Goal: Task Accomplishment & Management: Manage account settings

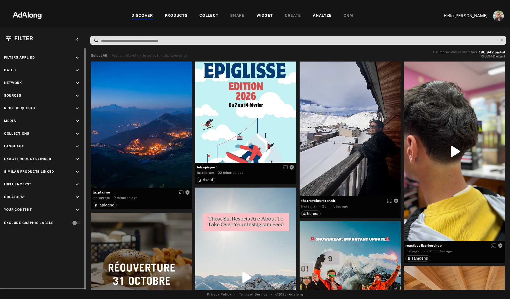
click at [78, 68] on icon "keyboard_arrow_down" at bounding box center [77, 70] width 6 height 6
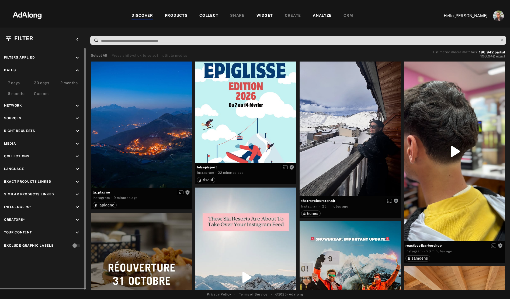
click at [45, 92] on div "Custom" at bounding box center [41, 94] width 15 height 6
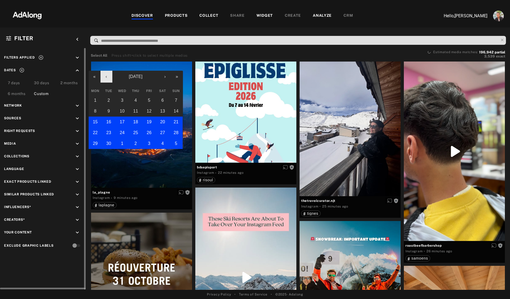
click at [107, 78] on button "‹" at bounding box center [107, 77] width 12 height 12
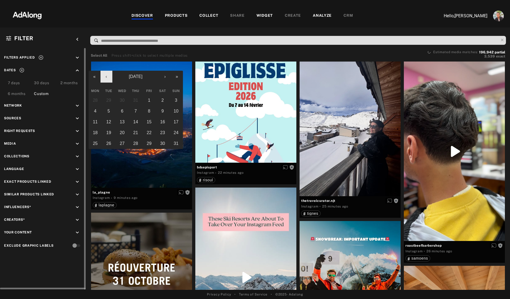
click at [107, 78] on button "‹" at bounding box center [107, 77] width 12 height 12
click at [110, 97] on button "1" at bounding box center [108, 100] width 13 height 11
click at [166, 78] on button "›" at bounding box center [165, 77] width 12 height 12
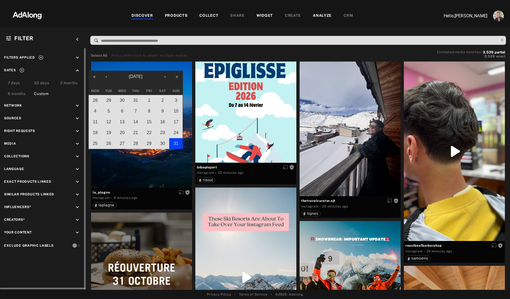
click at [175, 140] on button "31" at bounding box center [175, 143] width 13 height 11
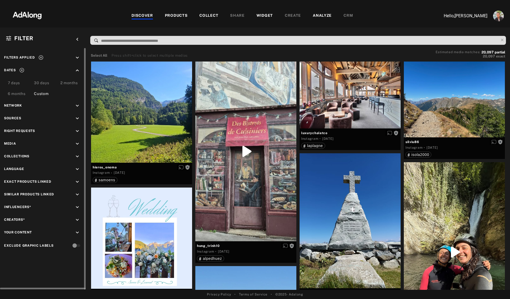
click at [77, 117] on icon "keyboard_arrow_down" at bounding box center [77, 118] width 6 height 6
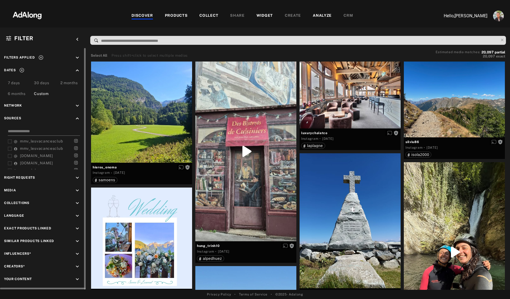
click at [31, 132] on input at bounding box center [44, 131] width 72 height 7
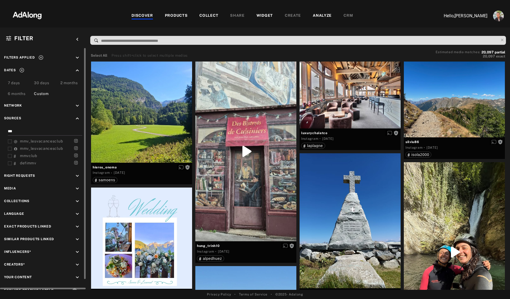
type input "***"
click at [10, 142] on icon at bounding box center [10, 141] width 4 height 4
click at [8, 149] on icon at bounding box center [10, 149] width 4 height 4
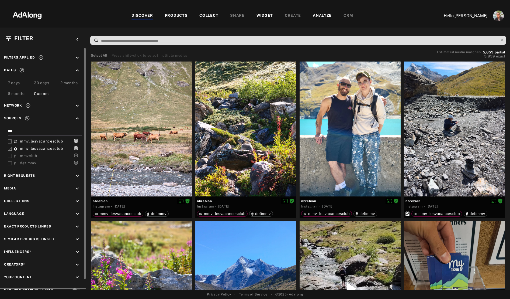
click at [9, 156] on icon at bounding box center [10, 156] width 4 height 4
click at [10, 163] on icon at bounding box center [10, 163] width 4 height 4
click at [21, 70] on icon at bounding box center [21, 70] width 5 height 5
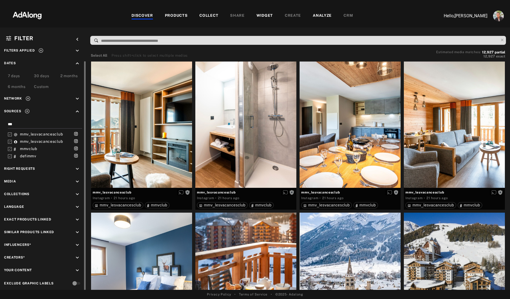
scroll to position [11, 0]
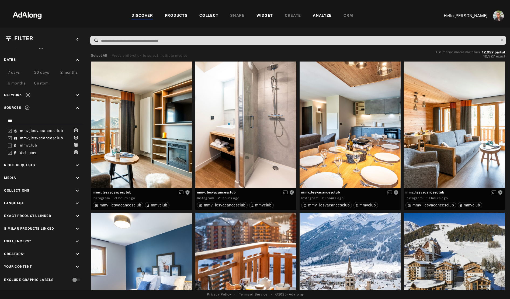
click at [177, 15] on div "PRODUCTS" at bounding box center [176, 16] width 23 height 6
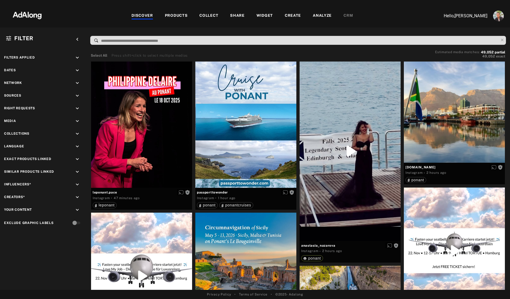
click at [175, 17] on div "PRODUCTS" at bounding box center [176, 16] width 23 height 6
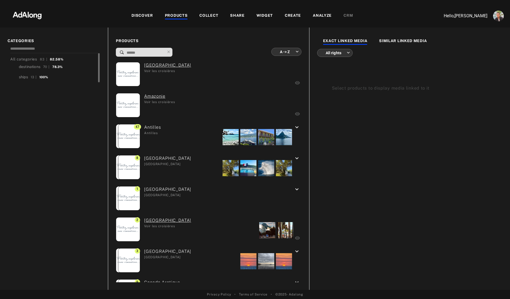
click at [17, 67] on div "destinations 70 | 78.3%" at bounding box center [55, 66] width 90 height 9
click at [34, 66] on div "destinations" at bounding box center [30, 67] width 22 height 6
click at [27, 77] on div "ships" at bounding box center [23, 77] width 9 height 6
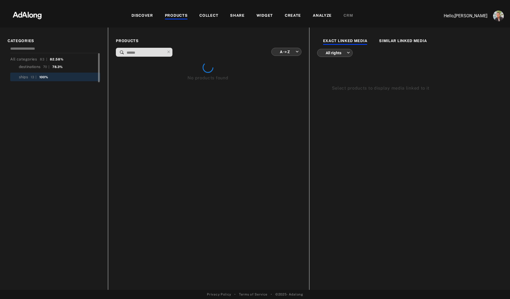
click at [287, 51] on body "DISCOVER PRODUCTS COLLECT SHARE WIDGET CREATE ANALYZE CRM Hello, Nathan Deverre…" at bounding box center [255, 149] width 510 height 299
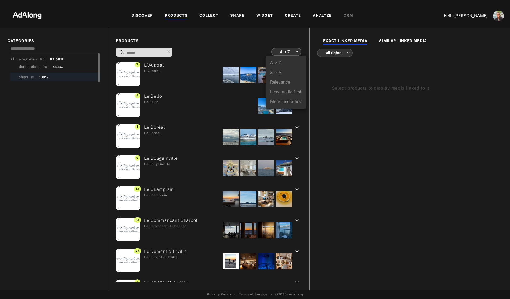
click at [282, 105] on li "More media first" at bounding box center [286, 102] width 40 height 10
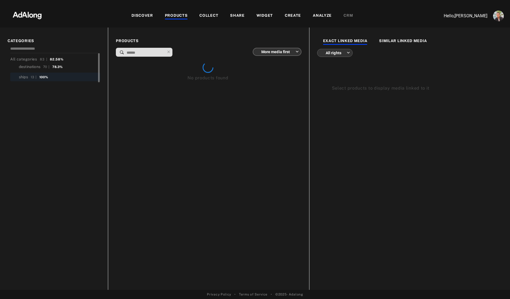
type input "**********"
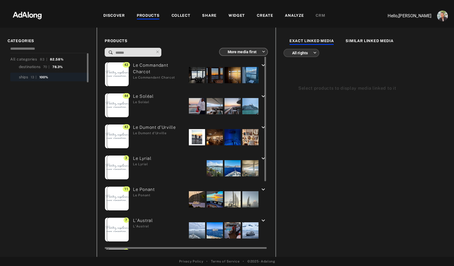
click at [201, 76] on div at bounding box center [197, 75] width 16 height 16
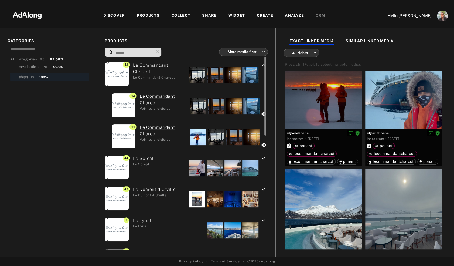
scroll to position [193, 0]
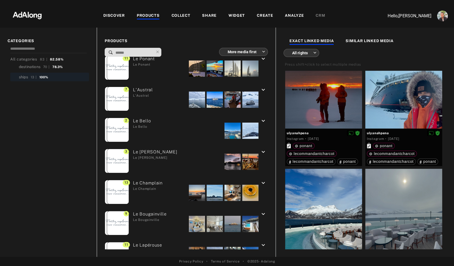
click at [262, 121] on icon "keyboard_arrow_down" at bounding box center [263, 121] width 6 height 6
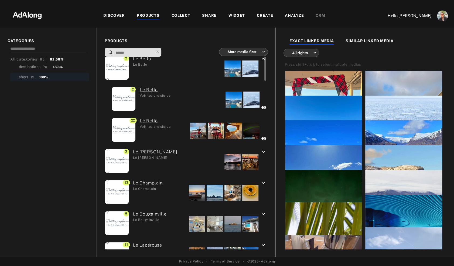
scroll to position [98, 0]
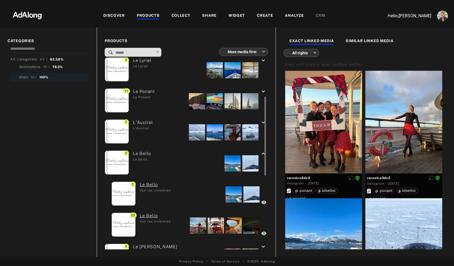
click at [262, 153] on icon "keyboard_arrow_up" at bounding box center [263, 153] width 6 height 6
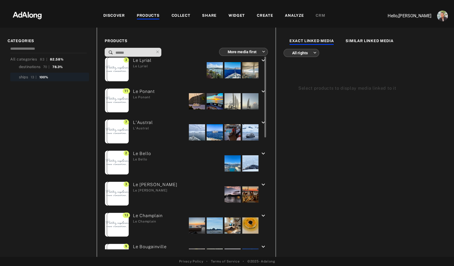
scroll to position [0, 0]
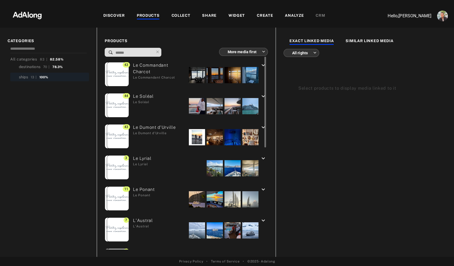
click at [203, 76] on div at bounding box center [197, 75] width 16 height 16
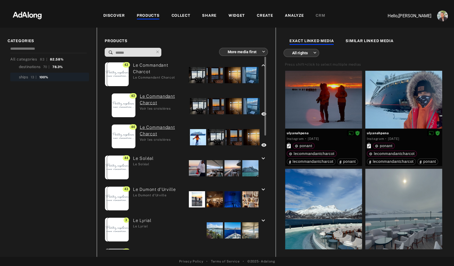
click at [261, 65] on icon "keyboard_arrow_up" at bounding box center [263, 65] width 6 height 6
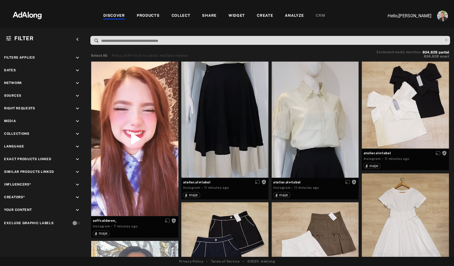
click at [77, 120] on icon "keyboard_arrow_down" at bounding box center [77, 121] width 6 height 6
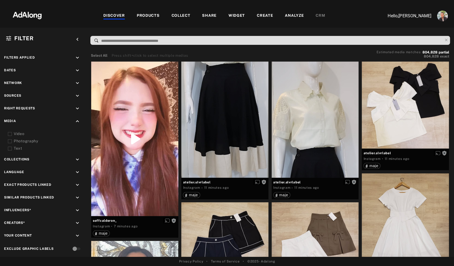
click at [18, 133] on div "Video" at bounding box center [48, 134] width 68 height 6
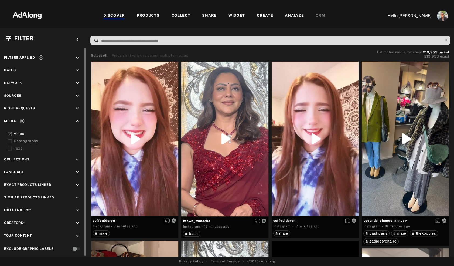
click at [77, 96] on icon "keyboard_arrow_down" at bounding box center [77, 96] width 6 height 6
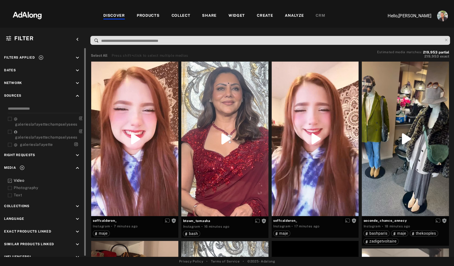
click at [77, 96] on icon "keyboard_arrow_up" at bounding box center [77, 96] width 6 height 6
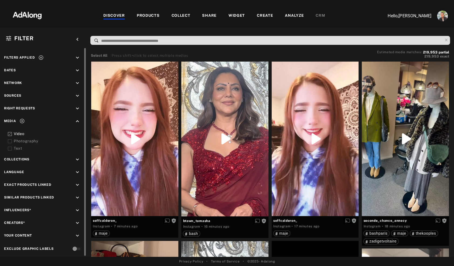
click at [77, 106] on icon "keyboard_arrow_down" at bounding box center [77, 108] width 6 height 6
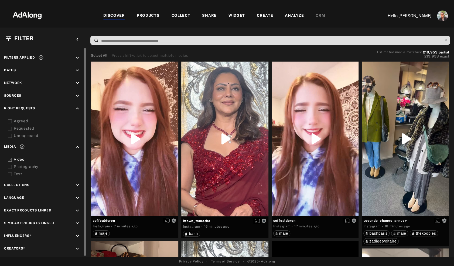
click at [22, 121] on div "Agreed" at bounding box center [48, 121] width 68 height 6
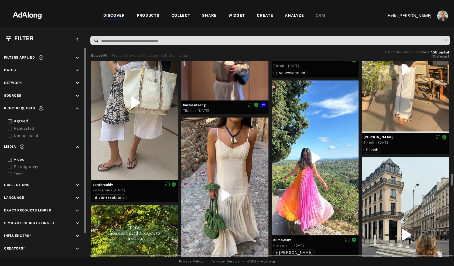
scroll to position [1891, 0]
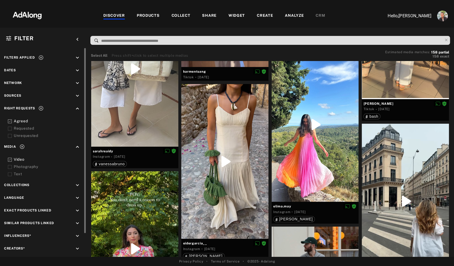
click at [10, 159] on icon at bounding box center [10, 159] width 4 height 4
click at [10, 165] on icon at bounding box center [10, 167] width 4 height 4
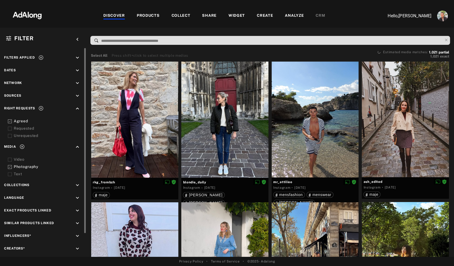
click at [10, 159] on icon at bounding box center [10, 159] width 4 height 4
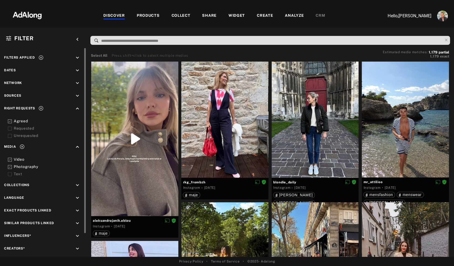
click at [10, 168] on div at bounding box center [10, 167] width 4 height 6
click at [10, 166] on icon at bounding box center [10, 167] width 4 height 4
click at [11, 167] on icon at bounding box center [10, 167] width 4 height 4
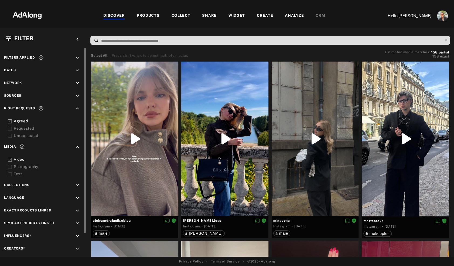
click at [9, 158] on icon at bounding box center [10, 159] width 4 height 4
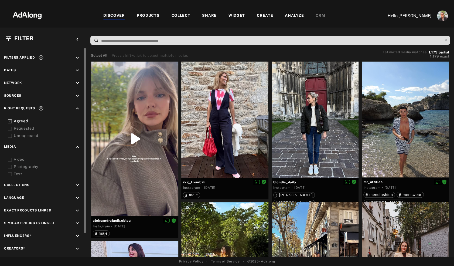
click at [75, 82] on icon "keyboard_arrow_down" at bounding box center [77, 83] width 6 height 6
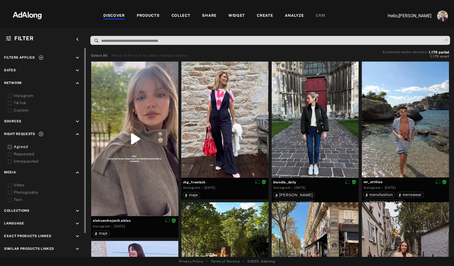
click at [18, 103] on div "TikTok" at bounding box center [48, 103] width 68 height 6
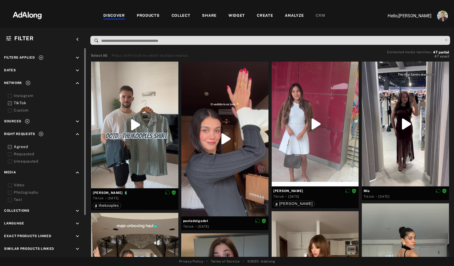
click at [18, 103] on div "TikTok" at bounding box center [48, 103] width 68 height 6
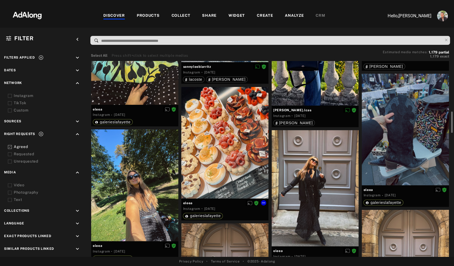
scroll to position [395, 0]
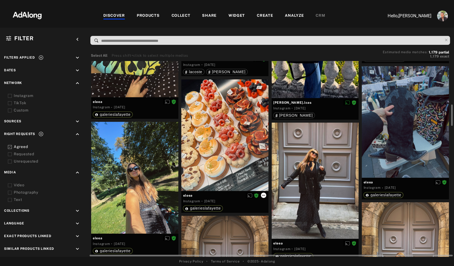
click at [262, 194] on icon at bounding box center [263, 195] width 4 height 4
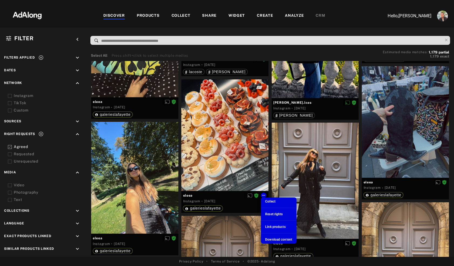
click at [244, 207] on div at bounding box center [227, 133] width 454 height 266
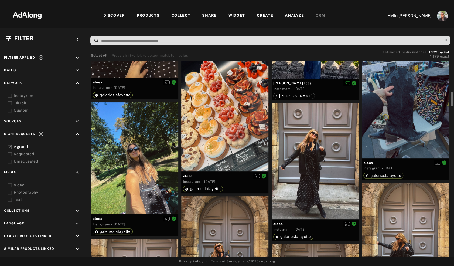
scroll to position [416, 0]
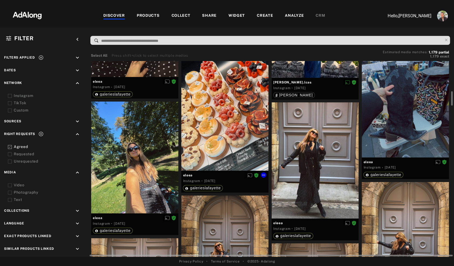
click at [222, 102] on div at bounding box center [224, 115] width 87 height 112
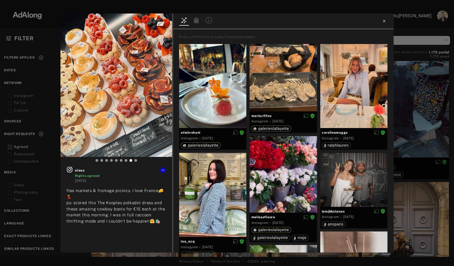
click at [382, 20] on icon at bounding box center [384, 21] width 4 height 4
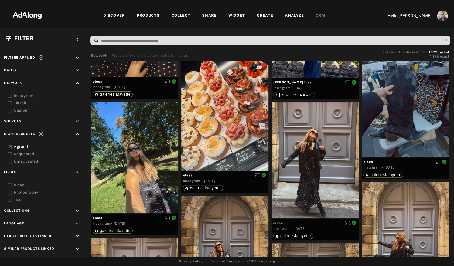
click at [9, 145] on icon at bounding box center [10, 147] width 4 height 4
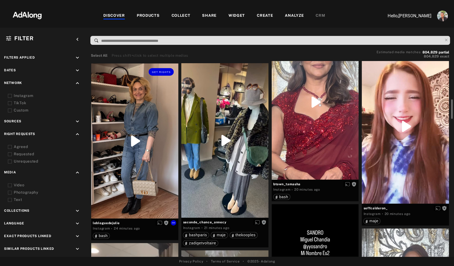
scroll to position [310, 0]
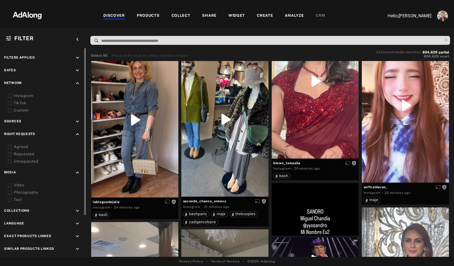
click at [76, 119] on icon "keyboard_arrow_down" at bounding box center [77, 121] width 6 height 6
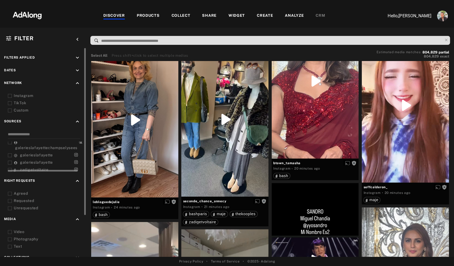
scroll to position [0, 0]
click at [10, 153] on icon at bounding box center [10, 155] width 4 height 4
click at [10, 160] on icon at bounding box center [10, 162] width 4 height 4
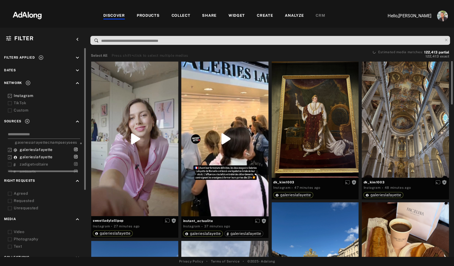
click at [27, 131] on input at bounding box center [44, 134] width 72 height 7
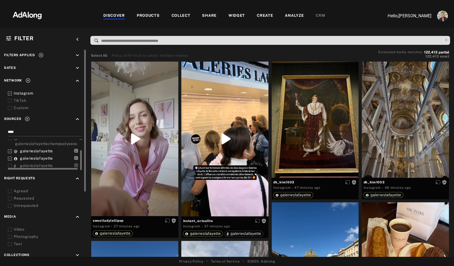
type input "****"
click at [33, 164] on span "galerieslafayette" at bounding box center [36, 165] width 33 height 4
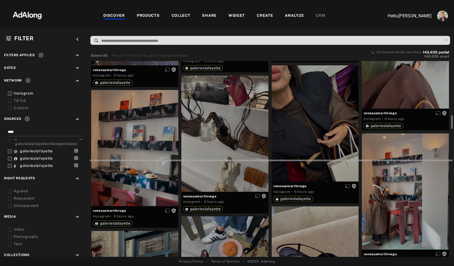
scroll to position [2102, 0]
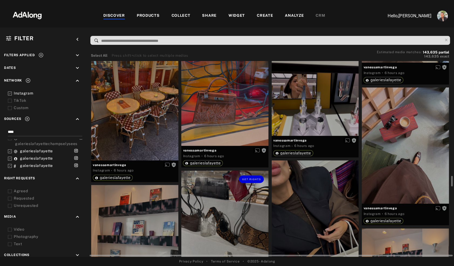
click at [231, 215] on div "Get rights" at bounding box center [224, 228] width 87 height 116
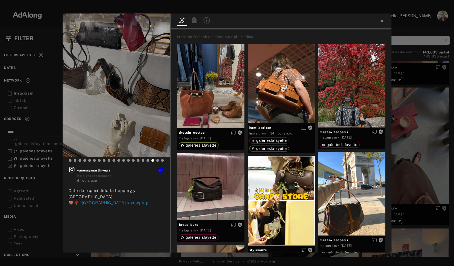
click at [208, 22] on icon at bounding box center [206, 20] width 6 height 6
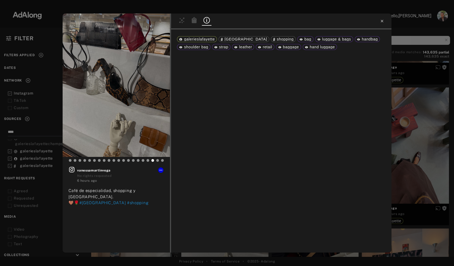
click at [382, 20] on icon at bounding box center [382, 21] width 4 height 4
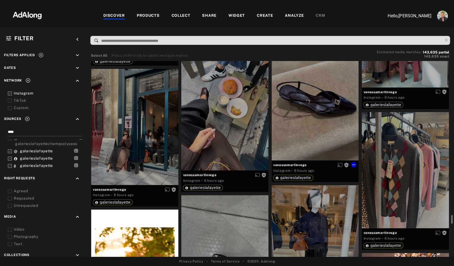
scroll to position [2418, 0]
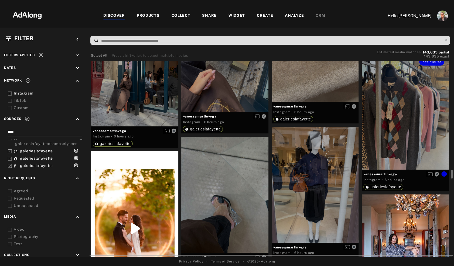
click at [387, 113] on div "Get rights" at bounding box center [405, 111] width 87 height 116
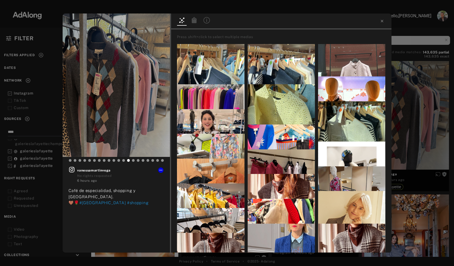
click at [205, 20] on icon at bounding box center [206, 20] width 6 height 6
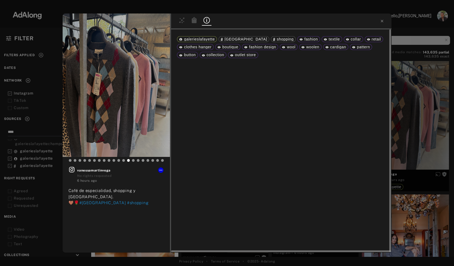
click at [211, 45] on span "clothes hanger" at bounding box center [198, 47] width 28 height 4
copy span "clothes hanger"
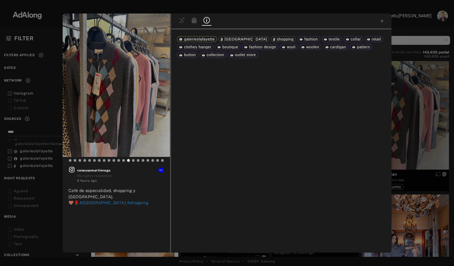
click at [404, 30] on div "Get rights [PERSON_NAME] No rights requested 6 hours ago Café de especialidad, …" at bounding box center [227, 133] width 454 height 266
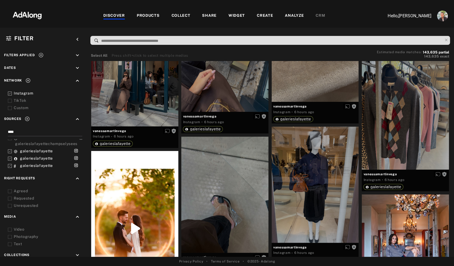
click at [169, 41] on input at bounding box center [272, 40] width 342 height 7
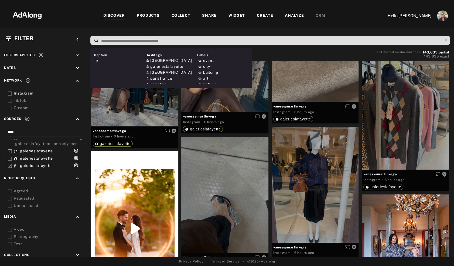
paste input "**********"
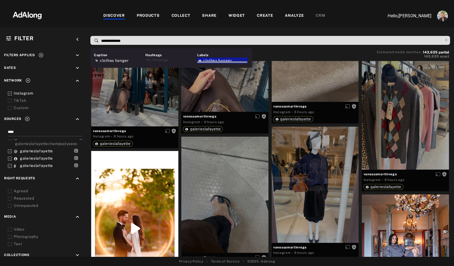
type input "**********"
click at [205, 59] on div at bounding box center [222, 61] width 50 height 4
click at [205, 58] on span "clothes hanger" at bounding box center [217, 60] width 29 height 4
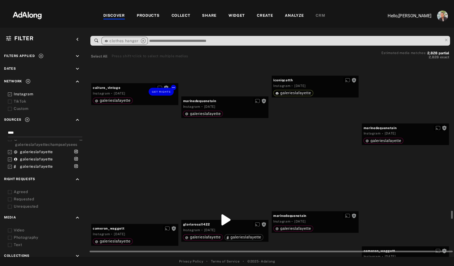
scroll to position [6882, 0]
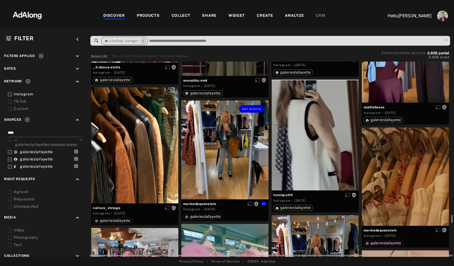
click at [225, 163] on div "Get rights" at bounding box center [224, 149] width 87 height 99
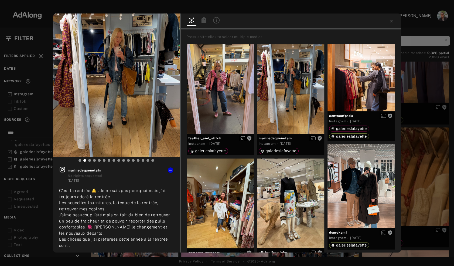
scroll to position [100, 0]
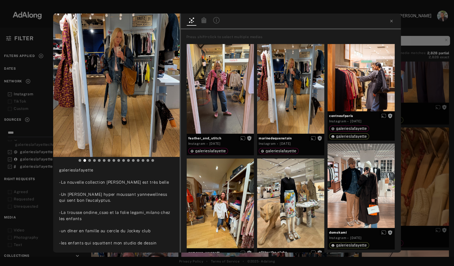
click at [40, 100] on div "Get rights marinedequenetain No rights requested [DATE] Press shift+click to se…" at bounding box center [227, 133] width 454 height 266
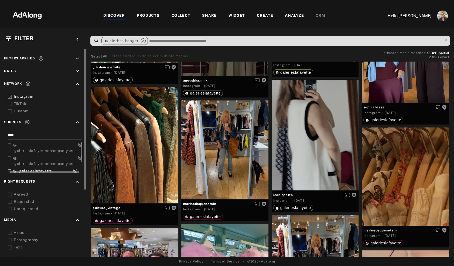
scroll to position [0, 1]
click at [26, 121] on icon at bounding box center [27, 121] width 5 height 5
click at [10, 103] on icon at bounding box center [10, 104] width 4 height 4
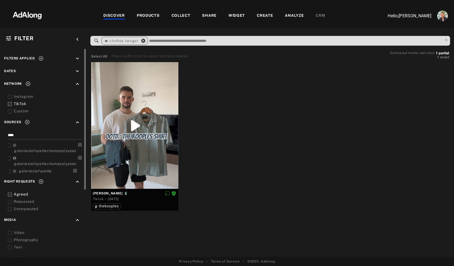
click at [142, 39] on icon "close" at bounding box center [143, 40] width 5 height 5
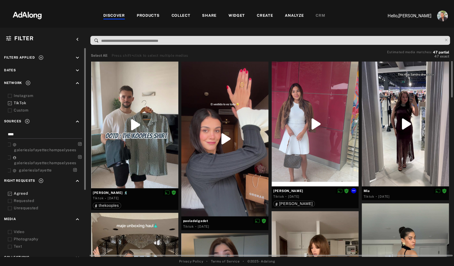
click at [307, 82] on div at bounding box center [315, 123] width 87 height 125
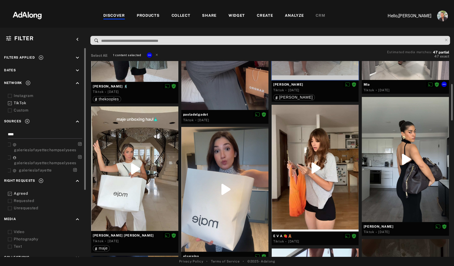
scroll to position [109, 0]
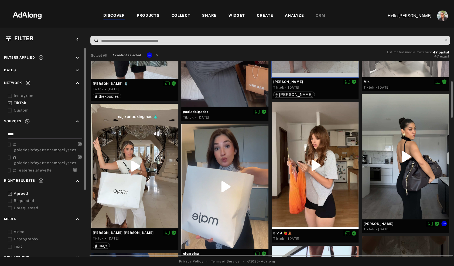
click at [385, 142] on div at bounding box center [405, 156] width 87 height 125
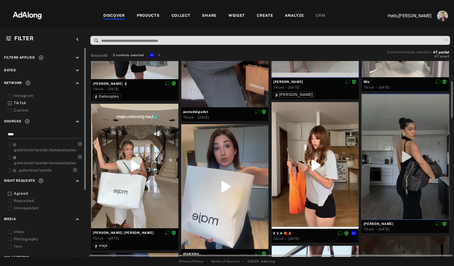
click at [326, 143] on div at bounding box center [315, 165] width 87 height 126
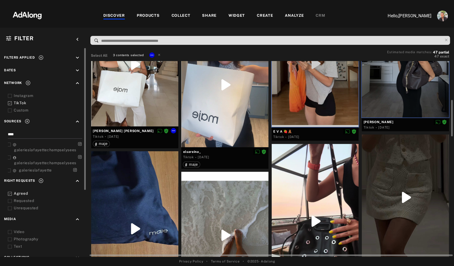
scroll to position [210, 0]
click at [224, 128] on div at bounding box center [224, 85] width 87 height 125
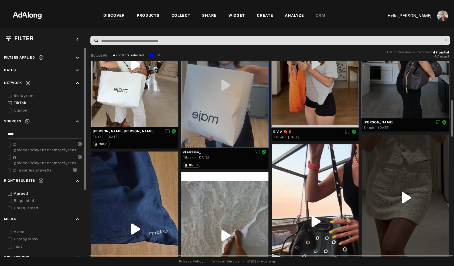
click at [135, 195] on div at bounding box center [134, 228] width 87 height 155
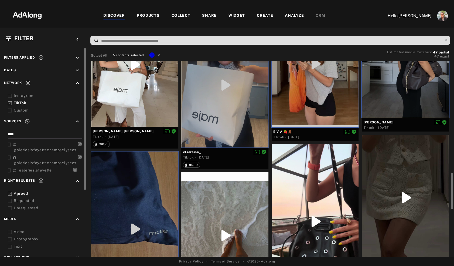
scroll to position [286, 0]
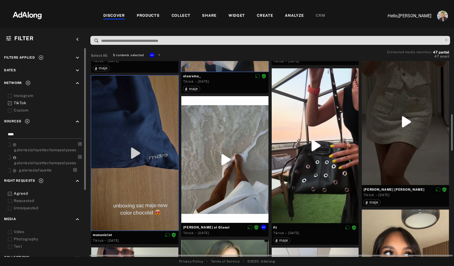
click at [247, 173] on div at bounding box center [224, 159] width 87 height 126
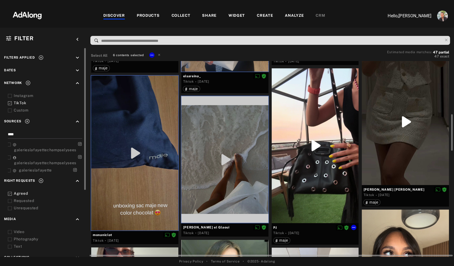
click at [317, 177] on div at bounding box center [315, 145] width 87 height 155
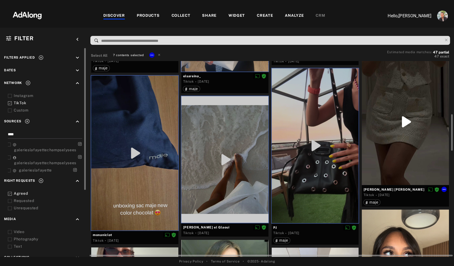
click at [393, 156] on div at bounding box center [405, 122] width 87 height 126
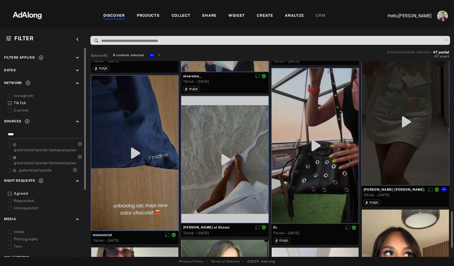
scroll to position [458, 0]
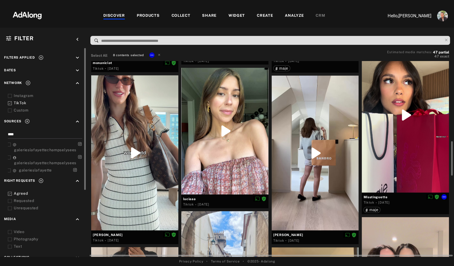
click at [393, 156] on div at bounding box center [405, 114] width 87 height 155
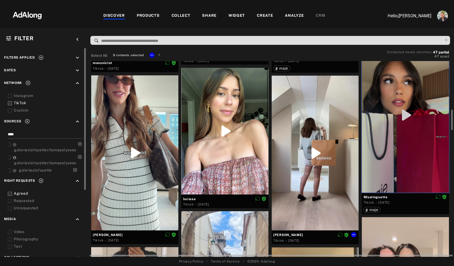
click at [313, 186] on div at bounding box center [315, 153] width 87 height 155
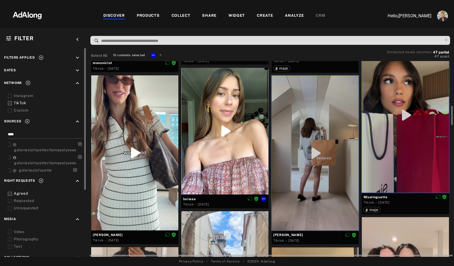
click at [227, 151] on div at bounding box center [224, 131] width 87 height 126
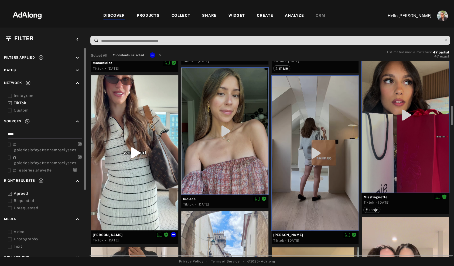
click at [156, 185] on div at bounding box center [134, 152] width 87 height 155
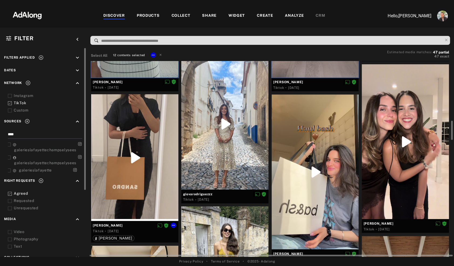
scroll to position [612, 0]
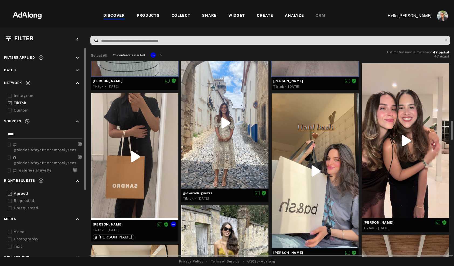
click at [156, 185] on div at bounding box center [134, 156] width 87 height 126
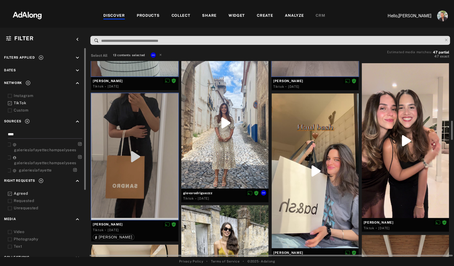
click at [222, 163] on div at bounding box center [224, 122] width 87 height 131
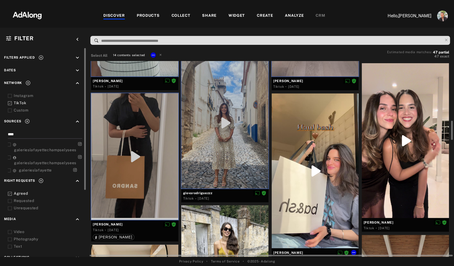
click at [302, 177] on div at bounding box center [315, 170] width 87 height 155
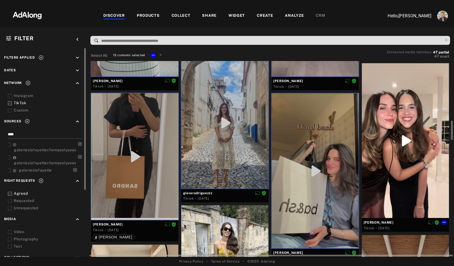
click at [405, 158] on div at bounding box center [405, 140] width 87 height 155
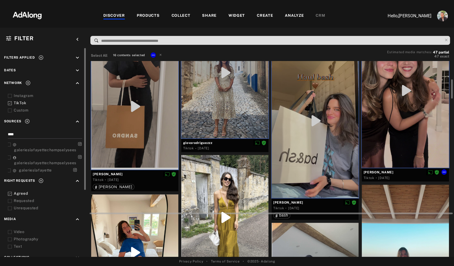
scroll to position [739, 0]
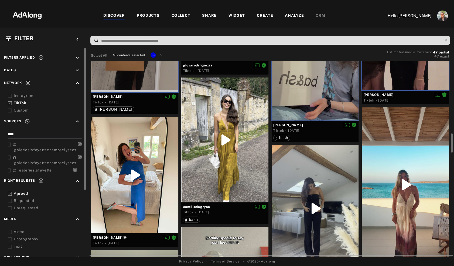
click at [405, 158] on div at bounding box center [405, 184] width 87 height 155
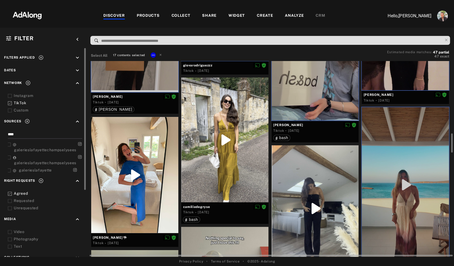
click at [310, 199] on div at bounding box center [315, 208] width 87 height 126
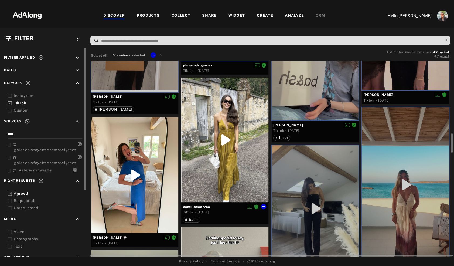
click at [245, 173] on div at bounding box center [224, 139] width 87 height 124
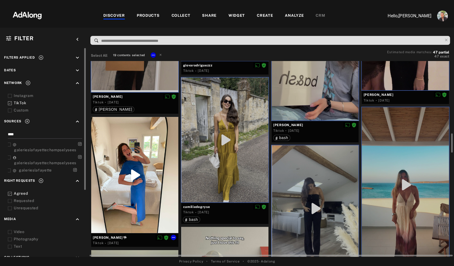
click at [140, 174] on div at bounding box center [134, 175] width 87 height 116
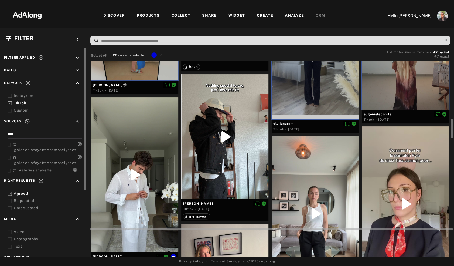
scroll to position [892, 0]
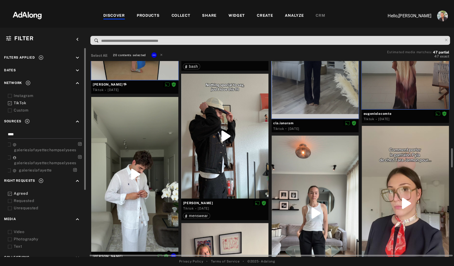
click at [140, 174] on div at bounding box center [134, 174] width 87 height 155
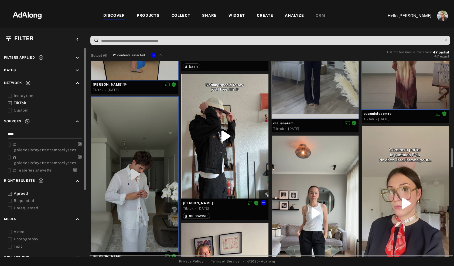
click at [220, 150] on div at bounding box center [224, 136] width 87 height 124
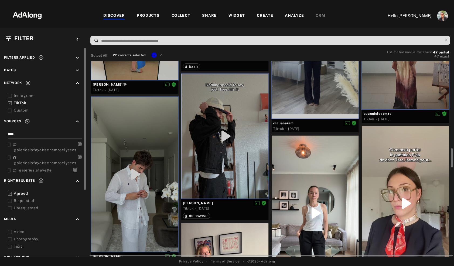
click at [313, 173] on div at bounding box center [315, 212] width 87 height 155
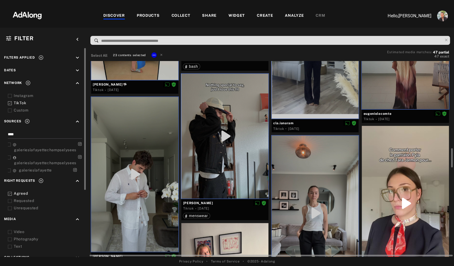
click at [385, 170] on div at bounding box center [405, 203] width 87 height 155
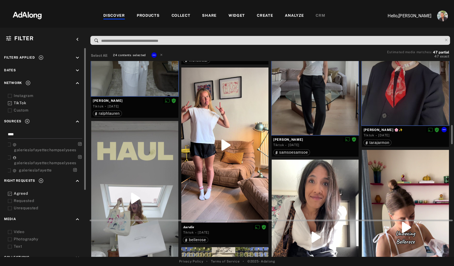
scroll to position [1048, 0]
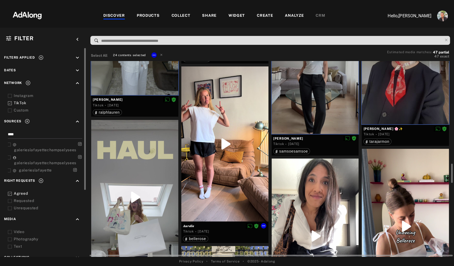
click at [228, 146] on div at bounding box center [224, 143] width 87 height 155
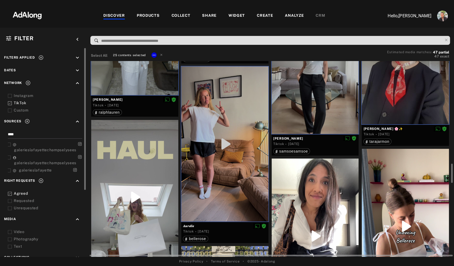
click at [166, 174] on div at bounding box center [134, 197] width 87 height 155
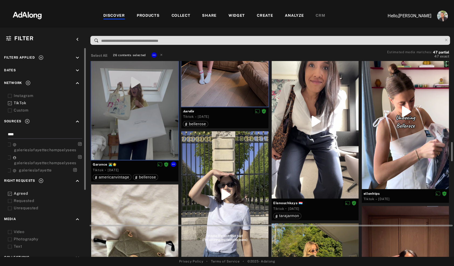
scroll to position [1165, 0]
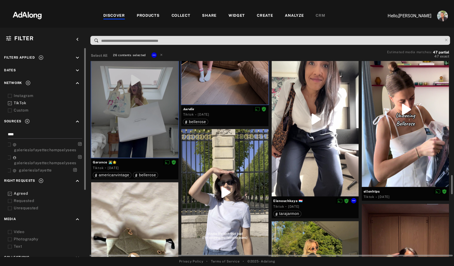
click at [327, 159] on div at bounding box center [315, 119] width 87 height 155
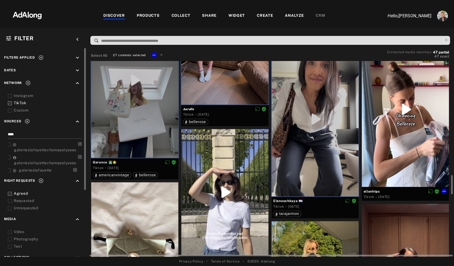
click at [399, 151] on div at bounding box center [405, 109] width 87 height 155
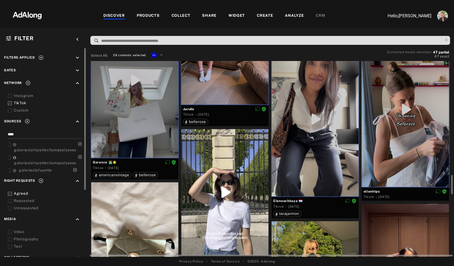
click at [212, 156] on div at bounding box center [224, 192] width 87 height 126
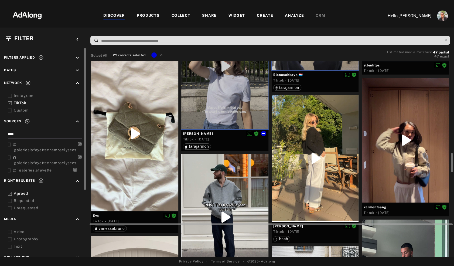
scroll to position [1295, 0]
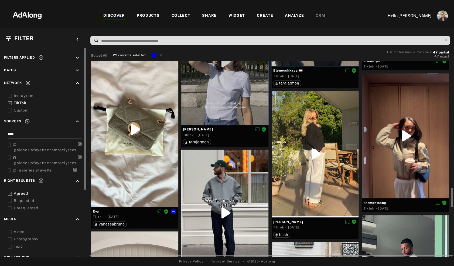
click at [144, 169] on div at bounding box center [134, 129] width 87 height 155
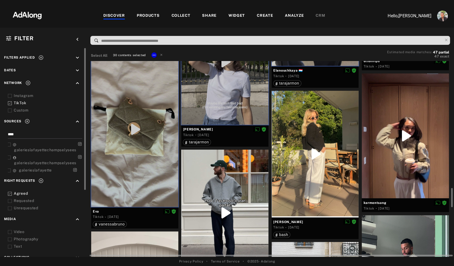
click at [235, 192] on div at bounding box center [224, 212] width 87 height 126
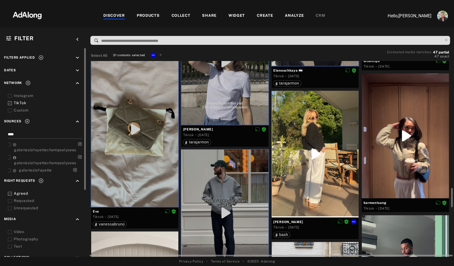
click at [309, 179] on div at bounding box center [315, 154] width 87 height 126
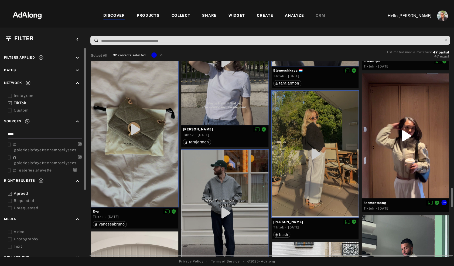
click at [399, 172] on div at bounding box center [405, 135] width 87 height 125
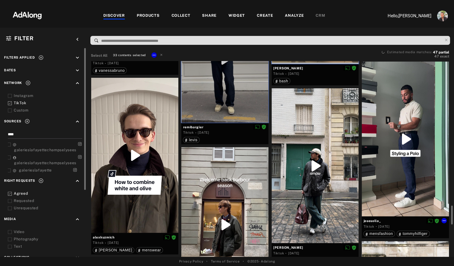
scroll to position [1453, 0]
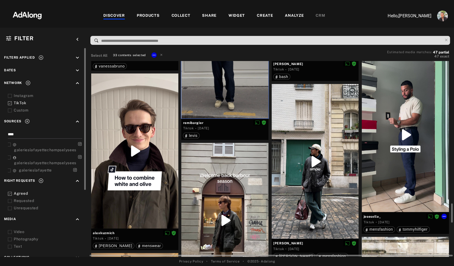
click at [399, 172] on div at bounding box center [405, 134] width 87 height 155
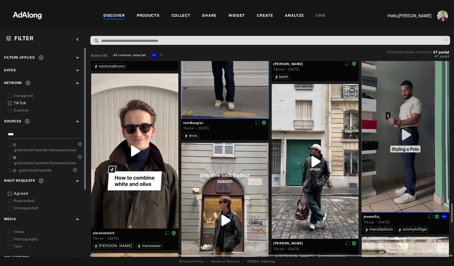
click at [399, 179] on div at bounding box center [405, 134] width 87 height 155
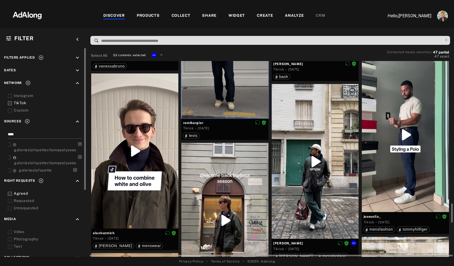
click at [320, 180] on div at bounding box center [315, 161] width 87 height 155
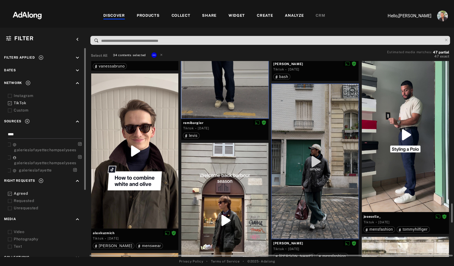
click at [244, 195] on div at bounding box center [224, 220] width 87 height 155
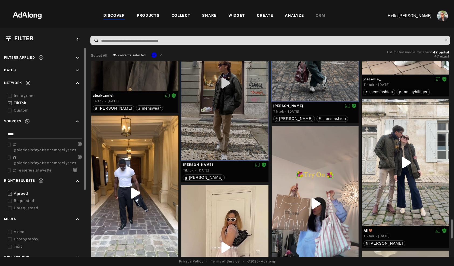
scroll to position [1593, 0]
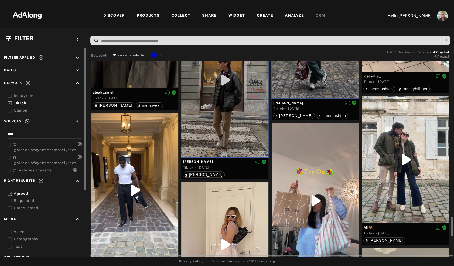
click at [152, 168] on div at bounding box center [134, 189] width 87 height 155
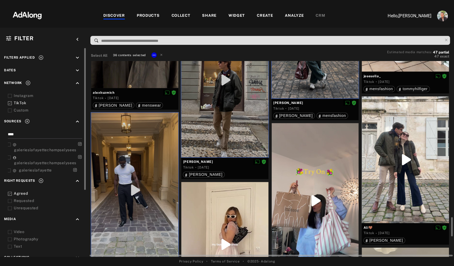
click at [219, 206] on div at bounding box center [224, 244] width 87 height 125
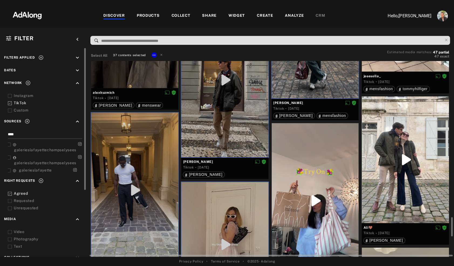
click at [299, 170] on div at bounding box center [315, 200] width 87 height 155
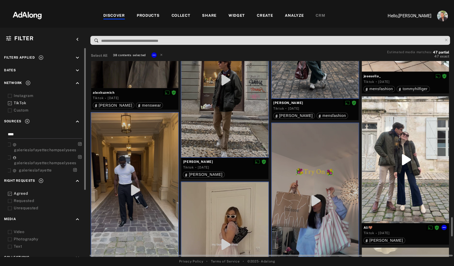
click at [396, 152] on div at bounding box center [405, 159] width 87 height 126
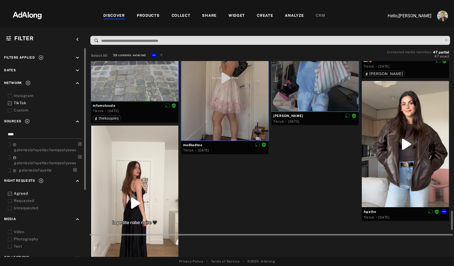
scroll to position [1763, 0]
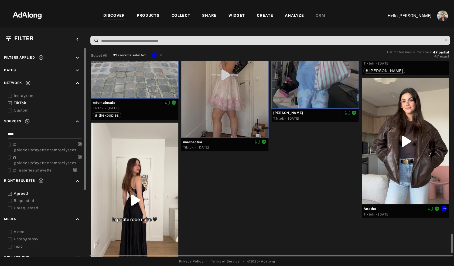
click at [396, 152] on div at bounding box center [405, 141] width 87 height 126
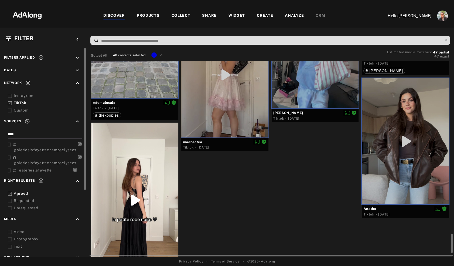
click at [147, 180] on div at bounding box center [134, 199] width 87 height 155
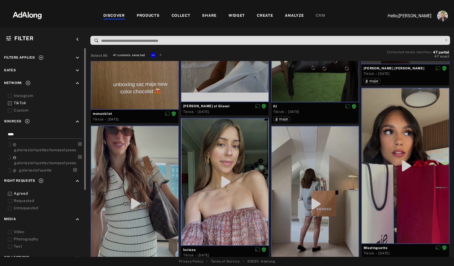
scroll to position [0, 0]
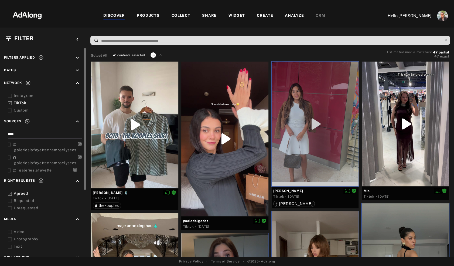
click at [152, 54] on icon at bounding box center [153, 55] width 4 height 4
click at [167, 61] on li "Collect" at bounding box center [168, 61] width 36 height 8
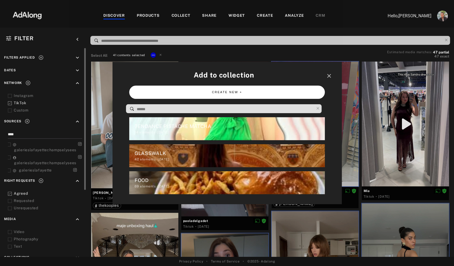
click at [205, 91] on button "CREATE NEW +" at bounding box center [227, 91] width 196 height 13
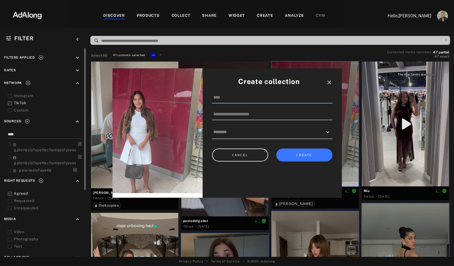
click at [224, 95] on input at bounding box center [272, 97] width 120 height 11
click at [225, 97] on input "**********" at bounding box center [272, 97] width 120 height 11
type input "**********"
click at [292, 156] on button "CREATE" at bounding box center [304, 154] width 56 height 13
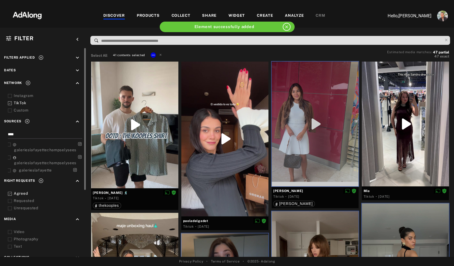
click at [183, 17] on div "COLLECT" at bounding box center [180, 16] width 19 height 6
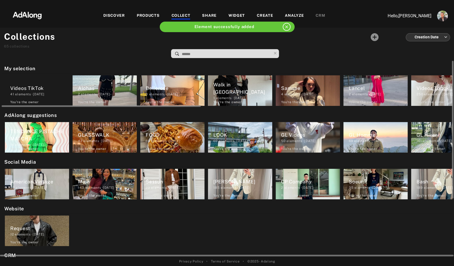
click at [29, 86] on div "Videos TikTok" at bounding box center [39, 87] width 59 height 7
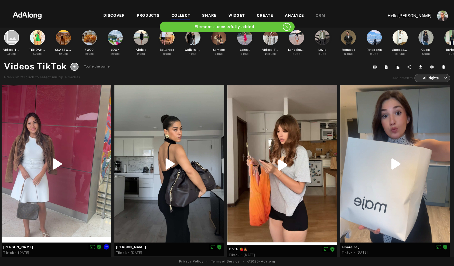
click at [54, 159] on div at bounding box center [56, 163] width 109 height 157
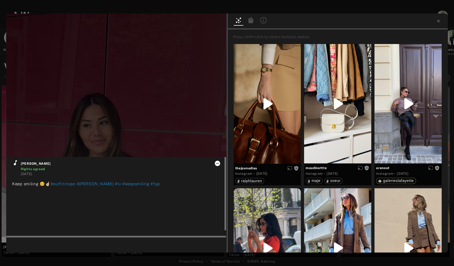
type input "***"
click at [217, 163] on icon at bounding box center [217, 163] width 4 height 4
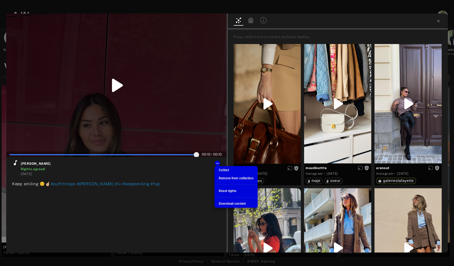
click at [190, 190] on div at bounding box center [227, 133] width 454 height 266
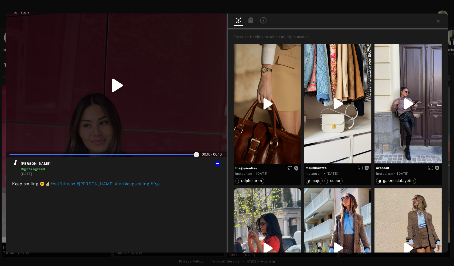
click at [438, 21] on icon at bounding box center [438, 21] width 4 height 4
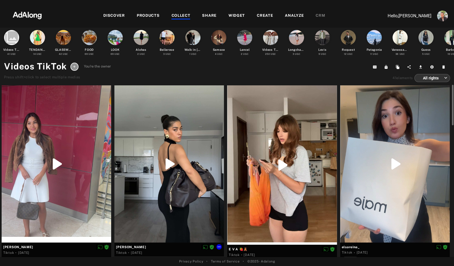
click at [162, 121] on div at bounding box center [168, 163] width 109 height 157
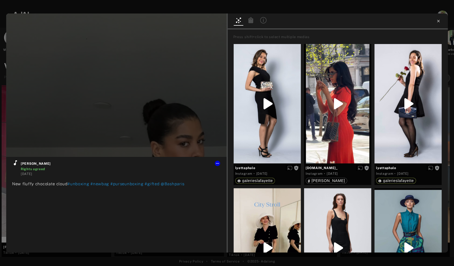
type input "**"
click at [438, 22] on icon at bounding box center [438, 21] width 2 height 2
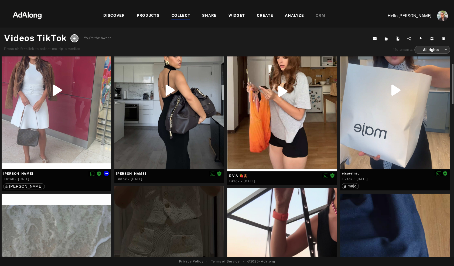
scroll to position [46, 0]
click at [105, 173] on icon at bounding box center [106, 173] width 4 height 4
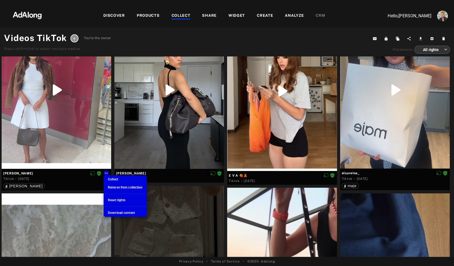
click at [71, 111] on div at bounding box center [227, 133] width 454 height 266
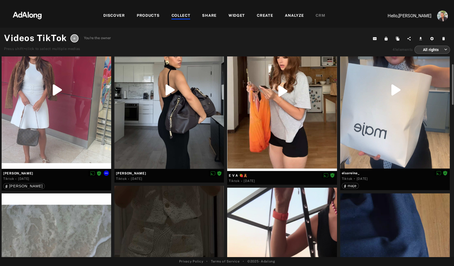
click at [51, 85] on div at bounding box center [56, 89] width 109 height 157
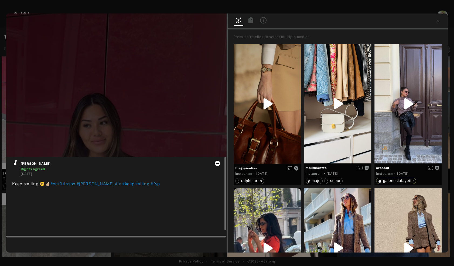
click at [218, 166] on button at bounding box center [217, 162] width 5 height 5
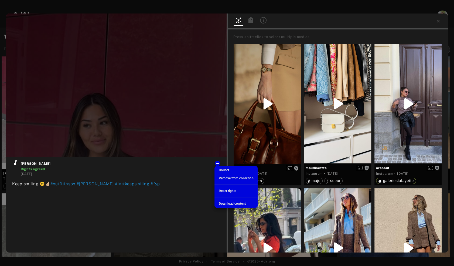
click at [227, 179] on span "Remove from collection" at bounding box center [236, 178] width 35 height 4
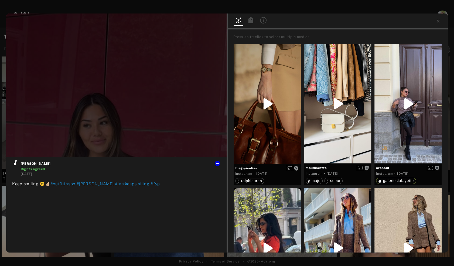
type input "**"
click at [437, 22] on icon at bounding box center [438, 21] width 4 height 4
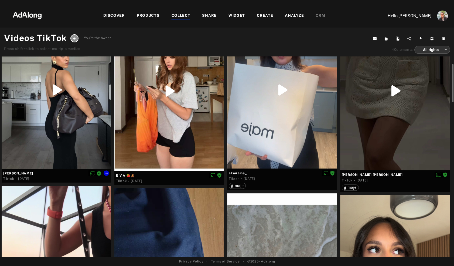
click at [60, 97] on div at bounding box center [56, 89] width 109 height 157
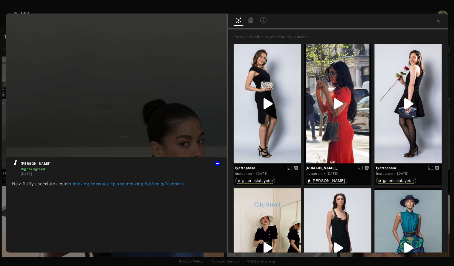
type input "*"
click at [438, 20] on icon at bounding box center [438, 21] width 4 height 4
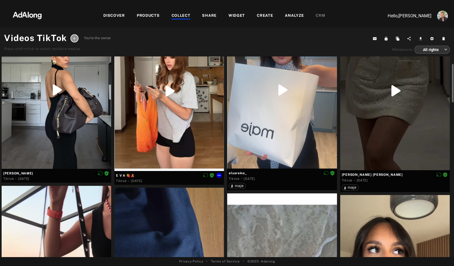
click at [178, 100] on div at bounding box center [168, 90] width 109 height 159
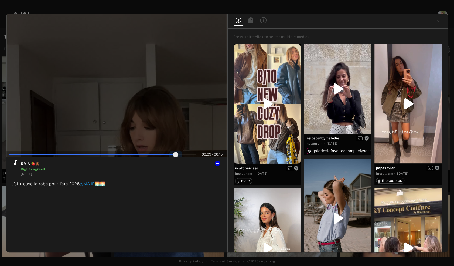
click at [176, 153] on span at bounding box center [102, 154] width 187 height 8
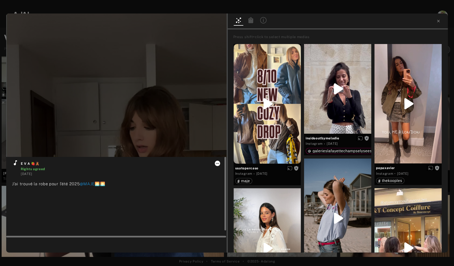
click at [218, 164] on icon at bounding box center [217, 163] width 4 height 4
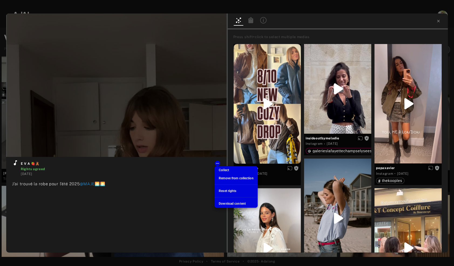
type input "***"
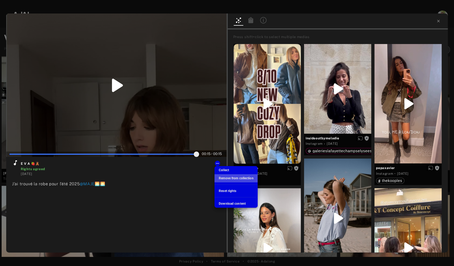
click at [230, 179] on span "Remove from collection" at bounding box center [236, 178] width 35 height 4
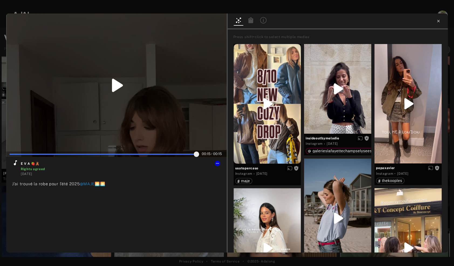
click at [439, 22] on icon at bounding box center [438, 21] width 2 height 2
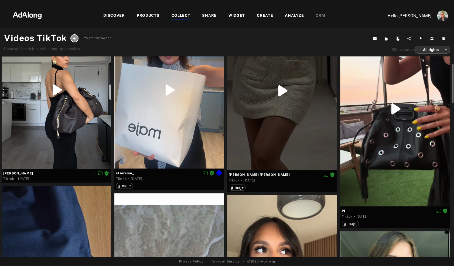
click at [192, 137] on div at bounding box center [168, 89] width 109 height 157
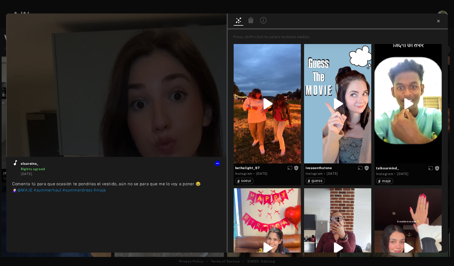
type input "**"
click at [436, 22] on icon at bounding box center [438, 21] width 4 height 4
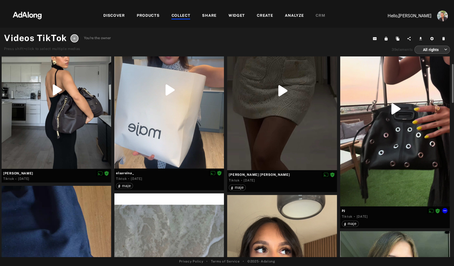
click at [351, 125] on div at bounding box center [394, 108] width 109 height 195
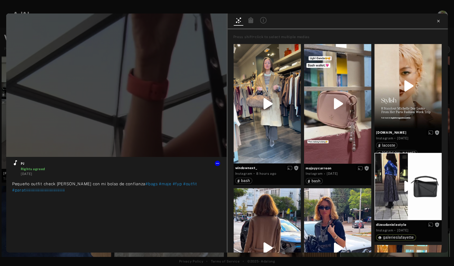
type input "**"
click at [438, 21] on icon at bounding box center [438, 21] width 2 height 2
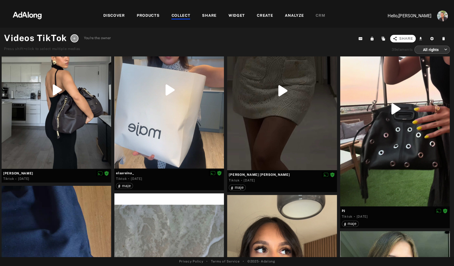
click at [404, 39] on span "Share" at bounding box center [406, 38] width 14 height 5
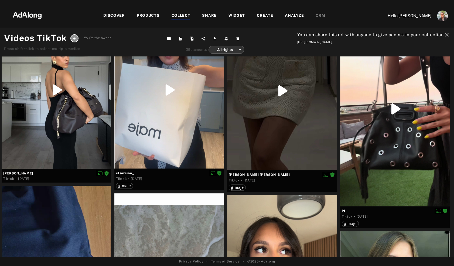
click at [340, 40] on div "[URL][DOMAIN_NAME]" at bounding box center [373, 42] width 153 height 5
copy div "[URL][DOMAIN_NAME]"
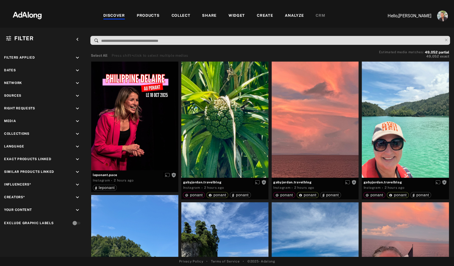
click at [78, 71] on icon "keyboard_arrow_down" at bounding box center [77, 70] width 6 height 6
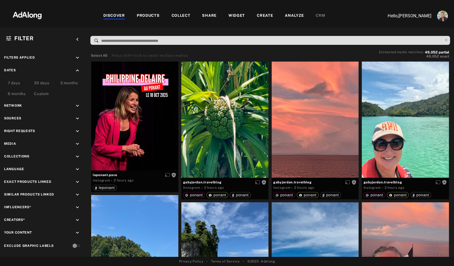
click at [41, 94] on div "Custom" at bounding box center [41, 94] width 15 height 6
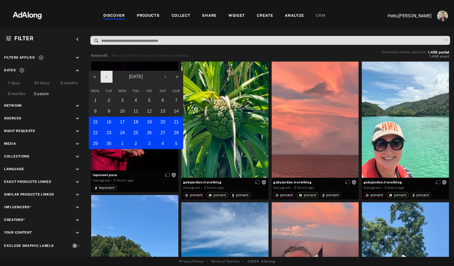
click at [107, 78] on button "‹" at bounding box center [107, 77] width 12 height 12
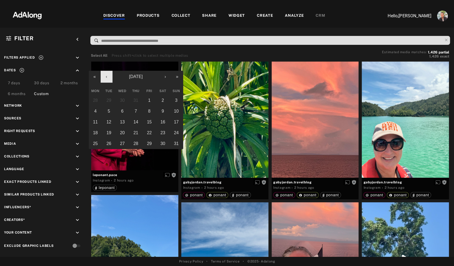
click at [107, 78] on button "‹" at bounding box center [107, 77] width 12 height 12
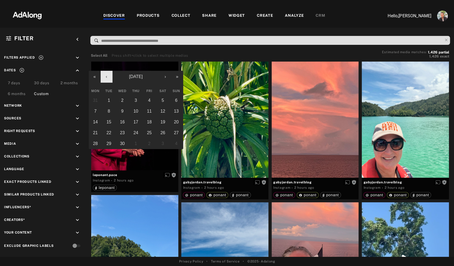
click at [107, 78] on button "‹" at bounding box center [107, 77] width 12 height 12
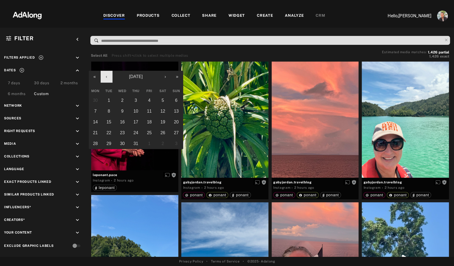
click at [107, 78] on button "‹" at bounding box center [107, 77] width 12 height 12
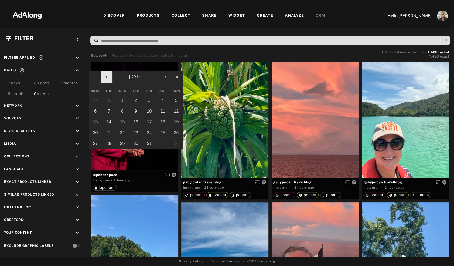
click at [107, 78] on button "‹" at bounding box center [107, 77] width 12 height 12
click at [95, 98] on abbr "1" at bounding box center [95, 100] width 2 height 5
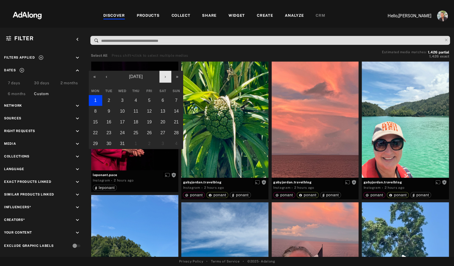
click at [166, 77] on button "›" at bounding box center [165, 77] width 12 height 12
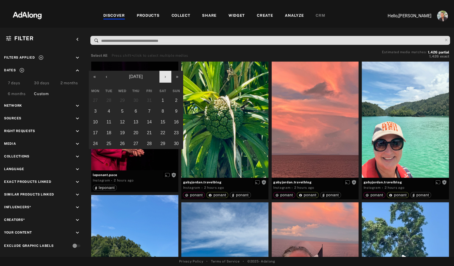
click at [166, 77] on button "›" at bounding box center [165, 77] width 12 height 12
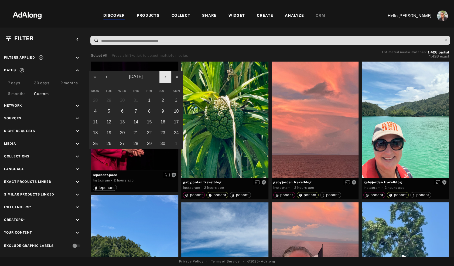
click at [166, 77] on button "›" at bounding box center [165, 77] width 12 height 12
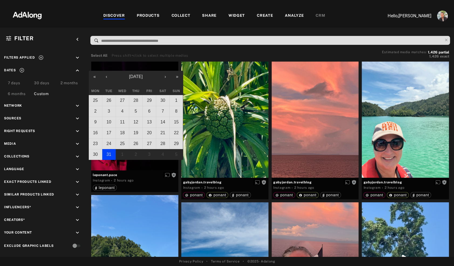
click at [110, 153] on abbr "31" at bounding box center [109, 154] width 5 height 5
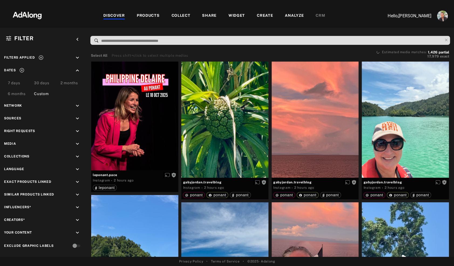
click at [76, 130] on icon "keyboard_arrow_down" at bounding box center [77, 131] width 6 height 6
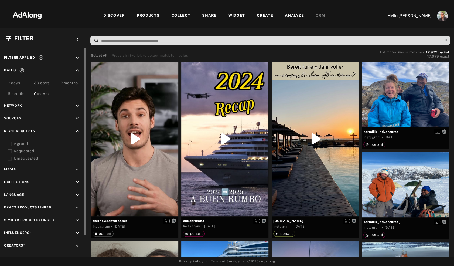
click at [23, 142] on div "Agreed" at bounding box center [48, 144] width 68 height 6
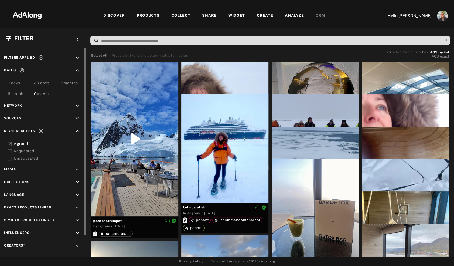
click at [14, 150] on div "Requested" at bounding box center [48, 151] width 68 height 6
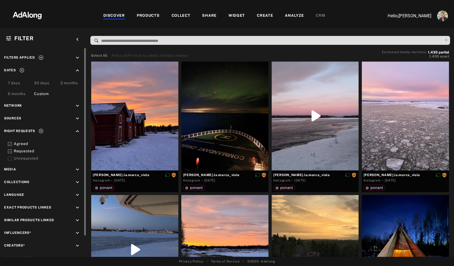
click at [10, 150] on icon at bounding box center [10, 151] width 4 height 4
